Goal: Browse casually: Explore the website without a specific task or goal

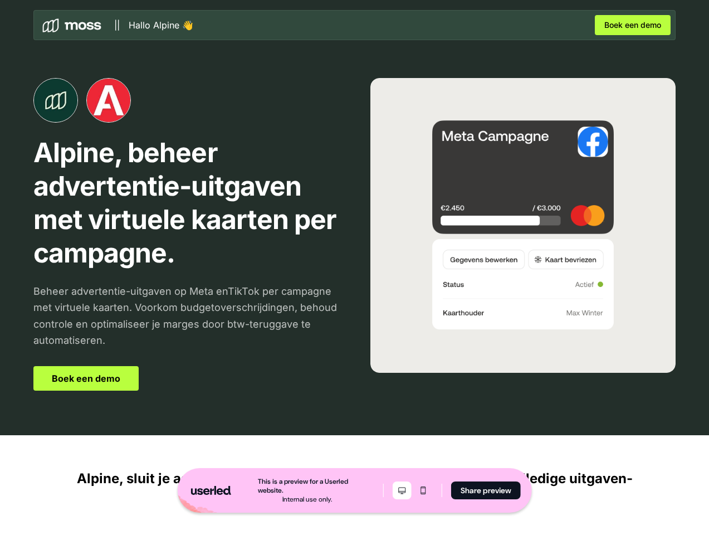
click at [401, 490] on icon "Desktop mode" at bounding box center [402, 490] width 13 height 9
click at [422, 490] on icon "Mobile mode" at bounding box center [423, 490] width 13 height 9
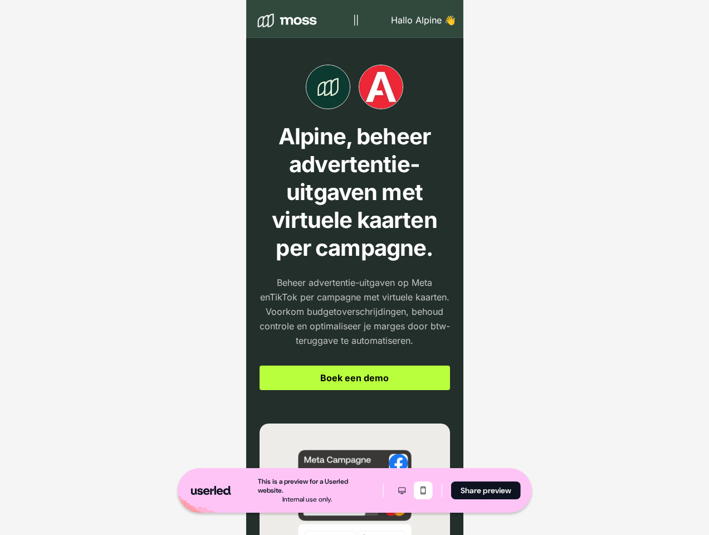
click at [485, 490] on button "Share preview" at bounding box center [486, 491] width 70 height 18
click at [354, 25] on p "||" at bounding box center [356, 19] width 6 height 13
click at [354, 234] on p "Alpine, beheer advertentie-uitgaven met virtuele kaarten per campagne." at bounding box center [355, 192] width 191 height 139
